Goal: Information Seeking & Learning: Learn about a topic

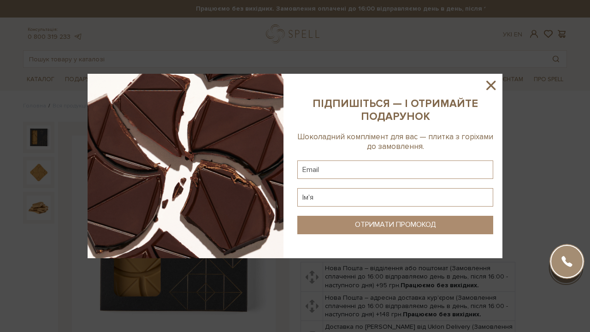
click at [491, 83] on icon at bounding box center [491, 85] width 16 height 16
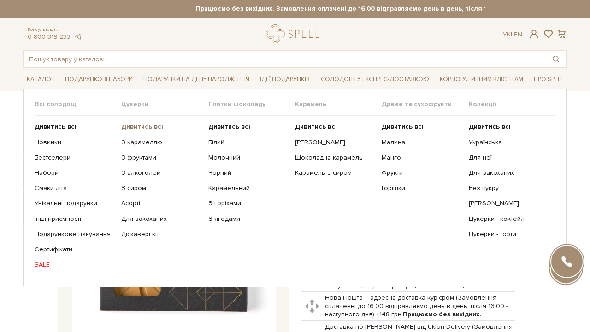
click at [146, 126] on b "Дивитись всі" at bounding box center [142, 127] width 42 height 8
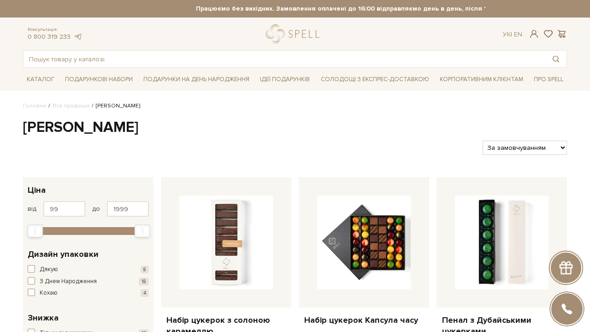
select select "https://spellchocolate.com/our-productions/seti-cukerok/?sort=p.price&order=ASC"
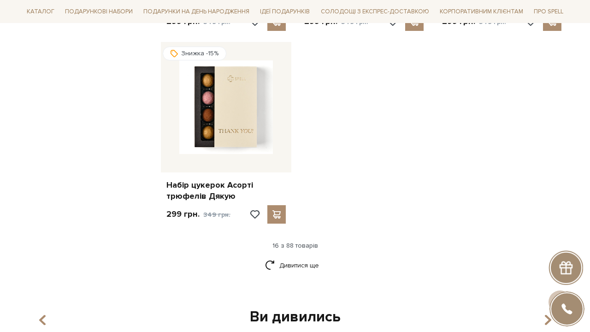
scroll to position [1139, 0]
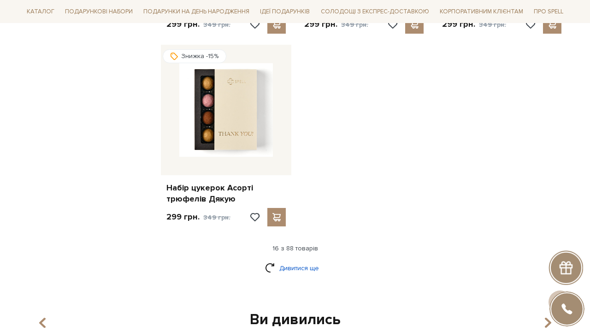
click at [311, 260] on link "Дивитися ще" at bounding box center [295, 268] width 60 height 16
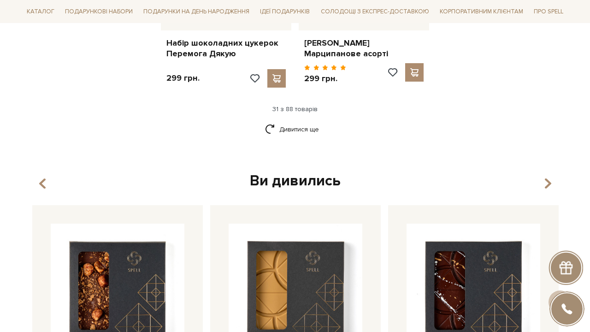
scroll to position [2259, 0]
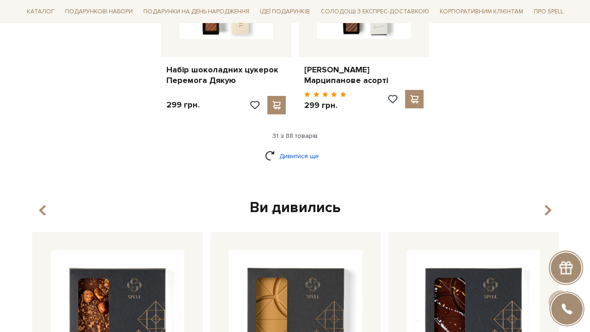
click at [299, 148] on link "Дивитися ще" at bounding box center [295, 156] width 60 height 16
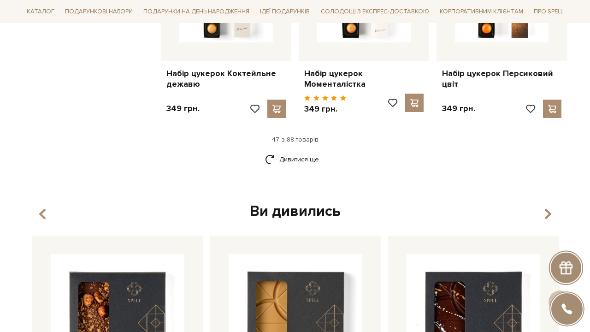
scroll to position [3262, 0]
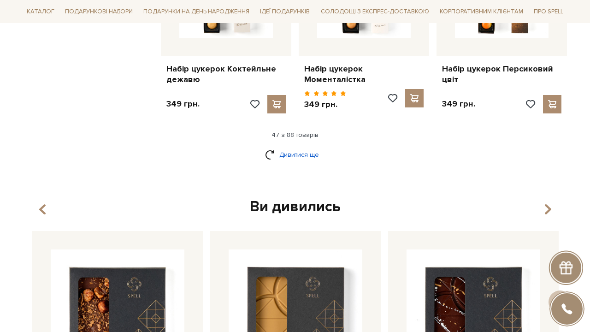
click at [276, 147] on link "Дивитися ще" at bounding box center [295, 155] width 60 height 16
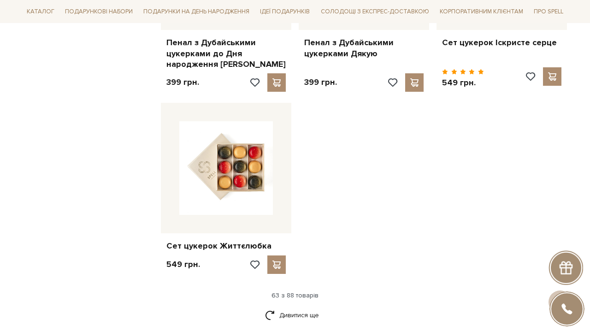
scroll to position [4280, 0]
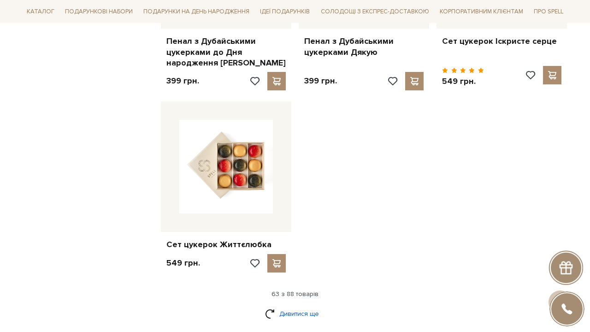
click at [307, 306] on link "Дивитися ще" at bounding box center [295, 314] width 60 height 16
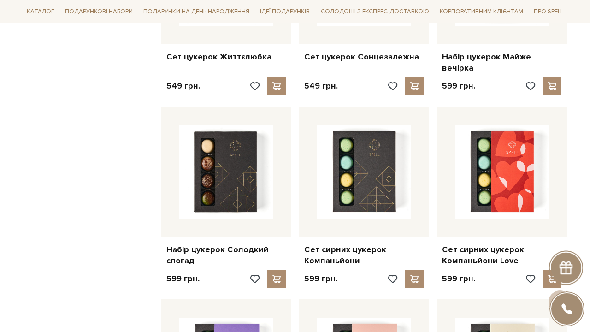
scroll to position [4467, 0]
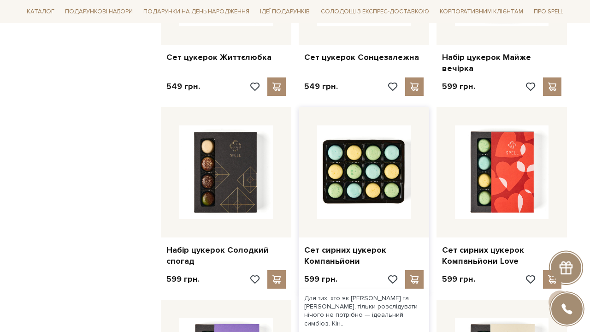
click at [354, 125] on img at bounding box center [364, 172] width 94 height 94
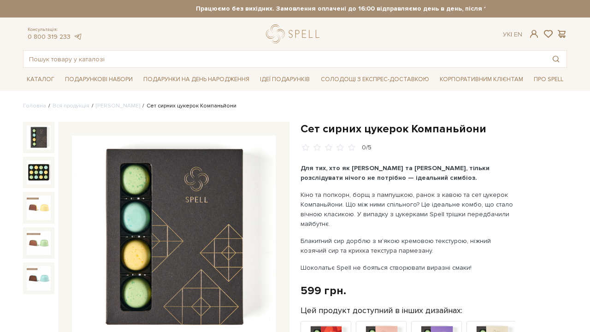
click at [133, 269] on img at bounding box center [174, 238] width 204 height 204
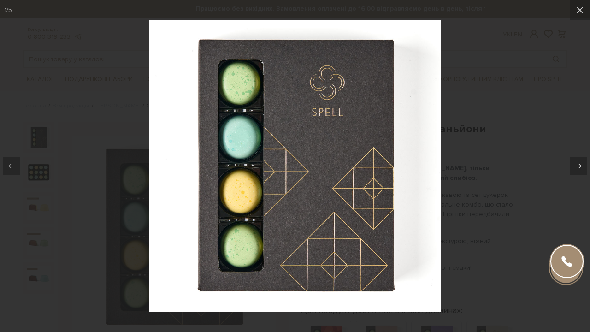
click at [507, 174] on div at bounding box center [295, 166] width 590 height 332
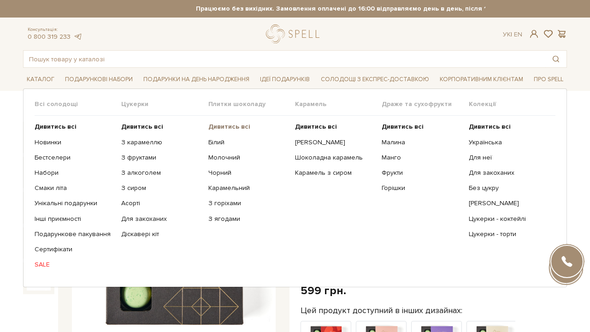
click at [215, 125] on b "Дивитись всі" at bounding box center [229, 127] width 42 height 8
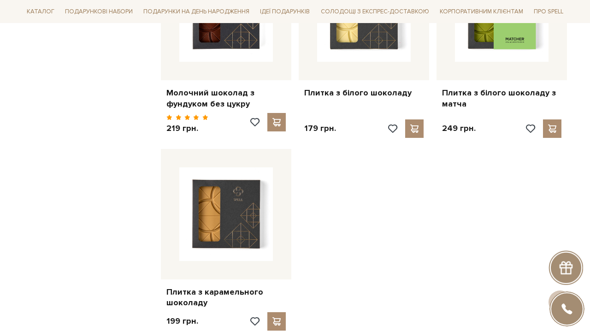
scroll to position [1039, 0]
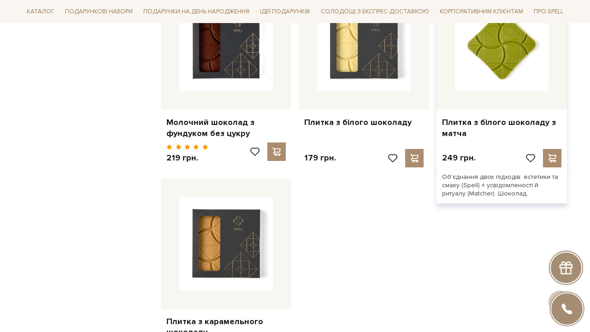
click at [507, 31] on img at bounding box center [502, 45] width 94 height 94
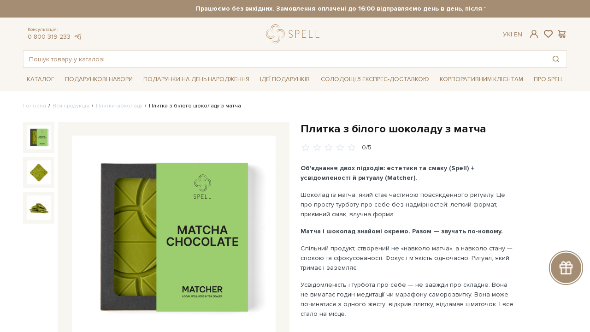
click at [216, 199] on img at bounding box center [174, 238] width 204 height 204
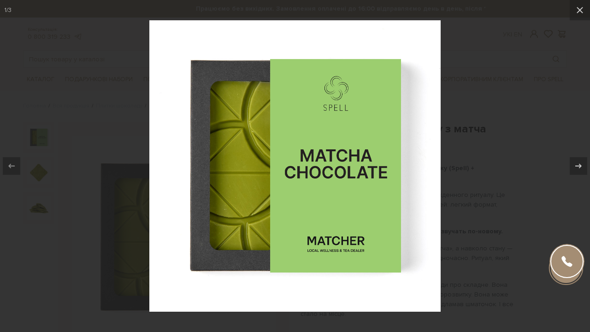
click at [478, 149] on div at bounding box center [295, 166] width 590 height 332
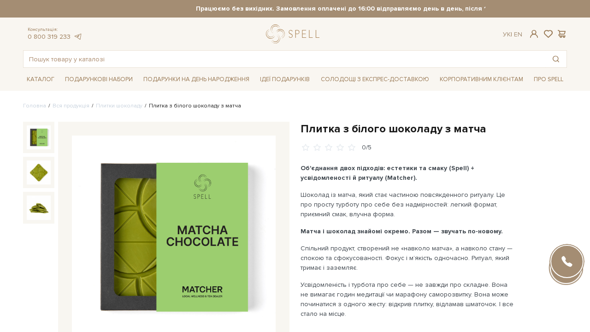
click at [210, 177] on img at bounding box center [174, 238] width 204 height 204
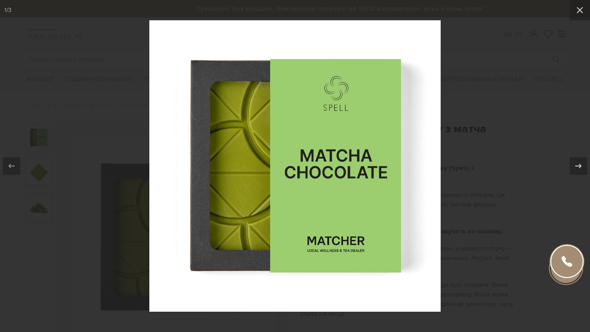
click at [466, 156] on div at bounding box center [295, 166] width 590 height 332
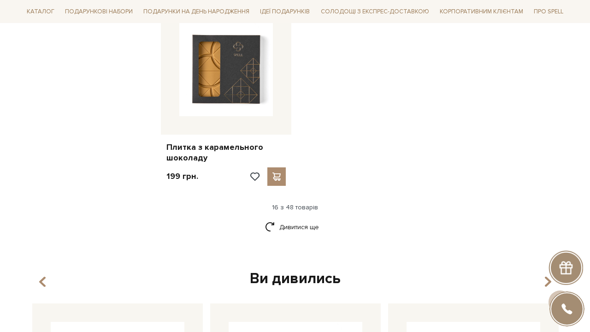
scroll to position [1232, 0]
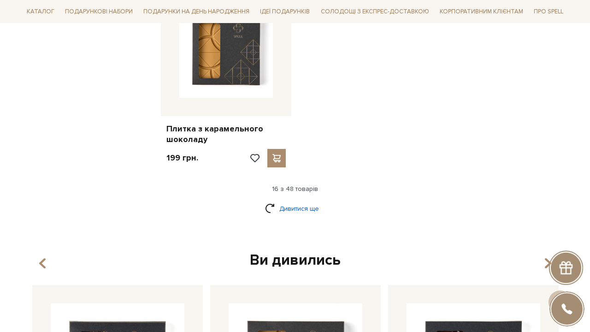
click at [297, 201] on link "Дивитися ще" at bounding box center [295, 209] width 60 height 16
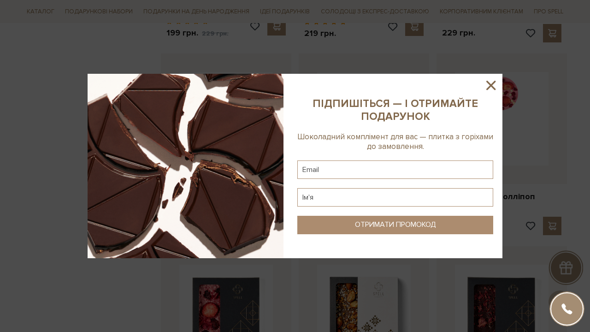
scroll to position [1554, 0]
click at [490, 84] on icon at bounding box center [490, 85] width 9 height 9
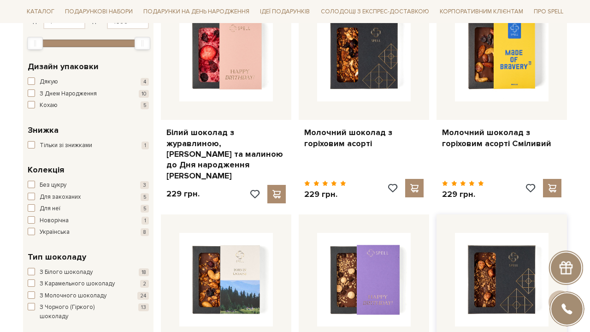
scroll to position [319, 0]
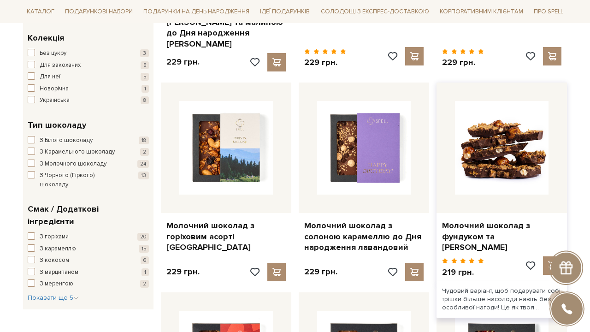
click at [507, 129] on img at bounding box center [502, 148] width 94 height 94
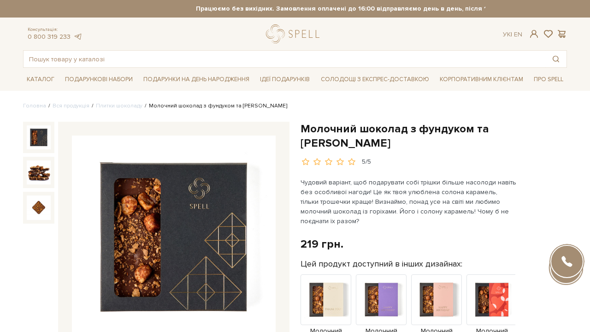
click at [204, 189] on img at bounding box center [174, 238] width 204 height 204
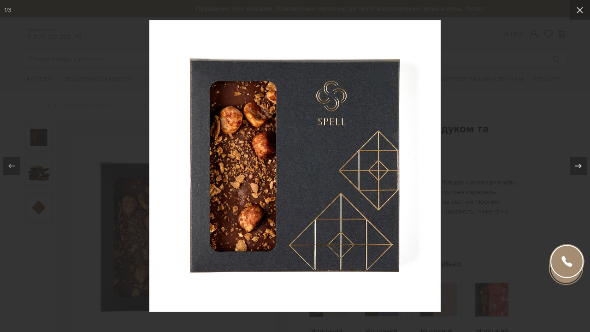
click at [440, 74] on img at bounding box center [294, 165] width 291 height 291
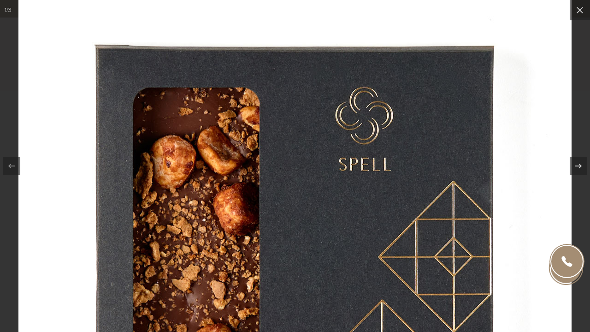
click at [440, 74] on img at bounding box center [294, 248] width 553 height 553
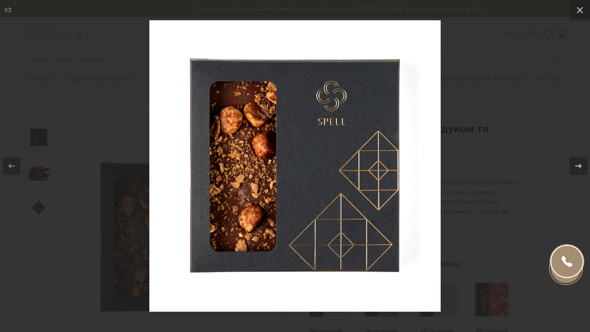
click at [501, 83] on div at bounding box center [295, 166] width 590 height 332
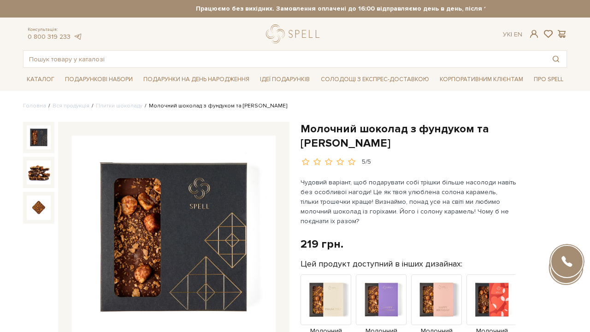
drag, startPoint x: 145, startPoint y: 105, endPoint x: 291, endPoint y: 105, distance: 146.1
click at [292, 105] on ul "Головна Вся продукція Плитки шоколаду Молочний шоколад з фундуком та солоною ка…" at bounding box center [295, 106] width 544 height 8
copy li "Молочний шоколад з фундуком та [PERSON_NAME]"
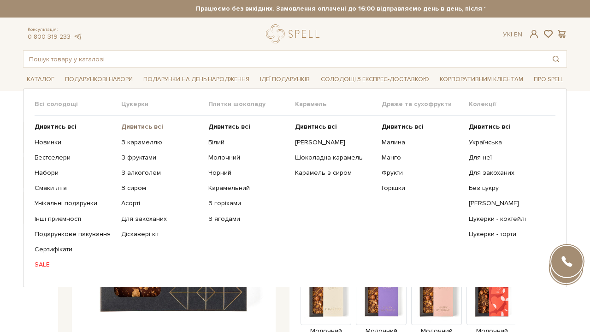
click at [160, 126] on b "Дивитись всі" at bounding box center [142, 127] width 42 height 8
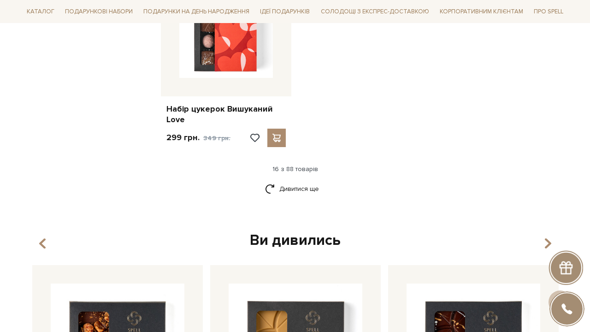
scroll to position [1198, 0]
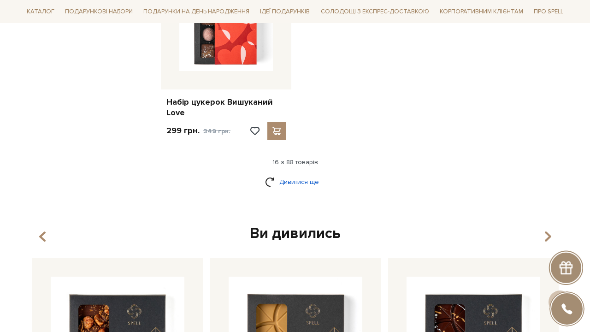
click at [291, 175] on link "Дивитися ще" at bounding box center [295, 182] width 60 height 16
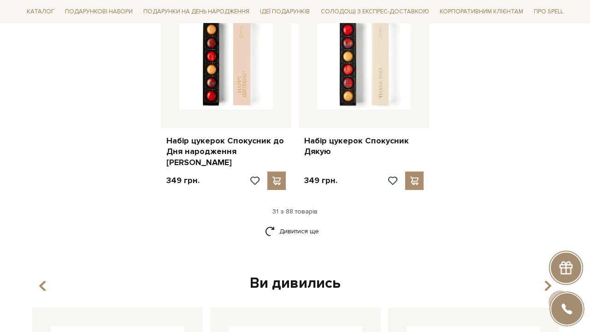
scroll to position [2182, 0]
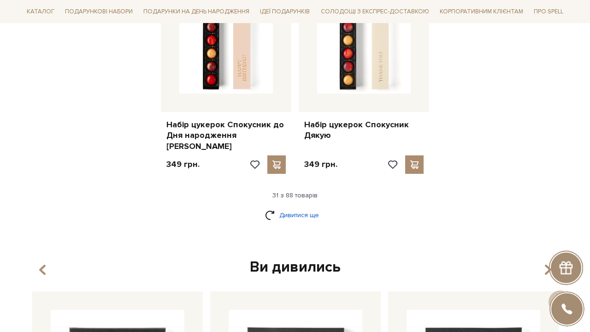
click at [306, 207] on link "Дивитися ще" at bounding box center [295, 215] width 60 height 16
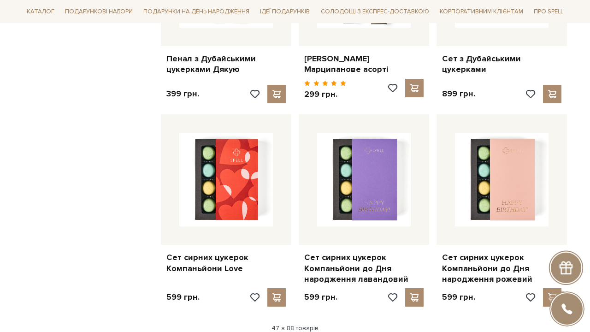
scroll to position [3077, 0]
